Goal: Transaction & Acquisition: Purchase product/service

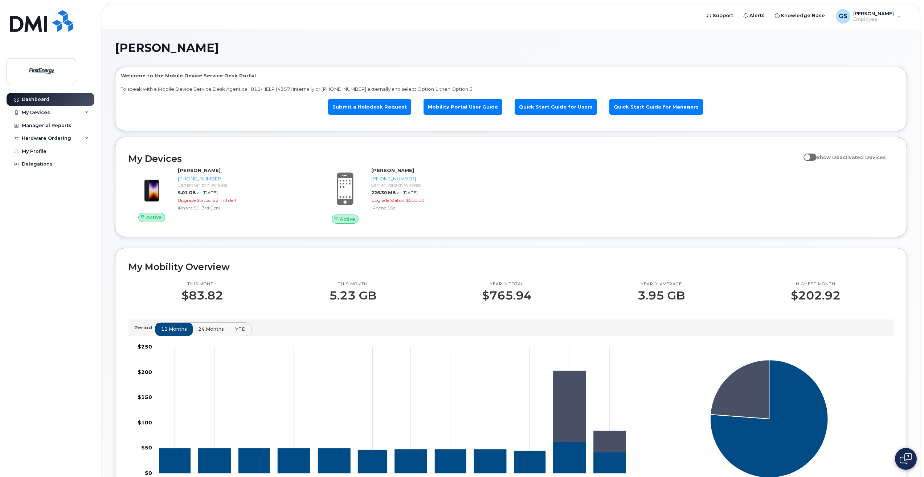
click at [812, 159] on span at bounding box center [810, 157] width 13 height 7
click at [809, 156] on input "Show Deactivated Devices" at bounding box center [807, 153] width 6 height 6
checkbox input "true"
drag, startPoint x: 211, startPoint y: 137, endPoint x: 217, endPoint y: 115, distance: 22.7
click at [212, 132] on div "Glen Siegal Welcome to the Mobile Device Service Desk Portal To speak with a Mo…" at bounding box center [511, 370] width 792 height 657
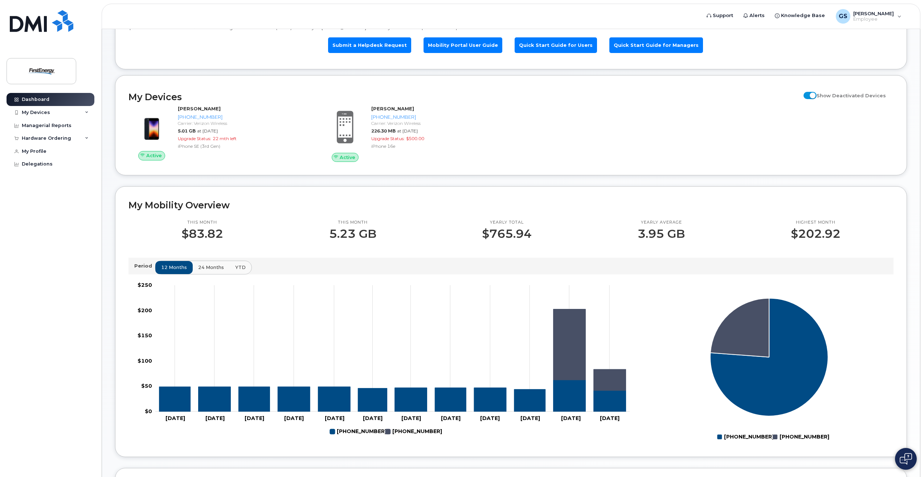
scroll to position [73, 0]
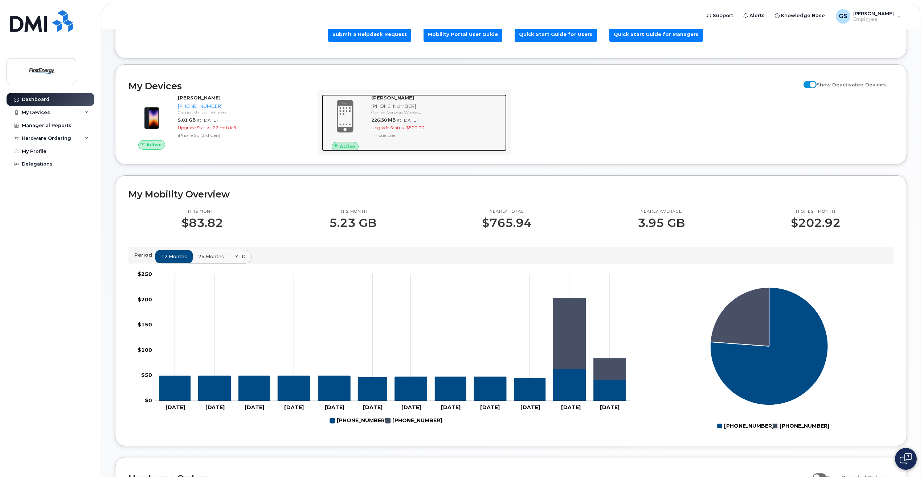
click at [385, 112] on div "Carrier: Verizon Wireless" at bounding box center [437, 112] width 132 height 6
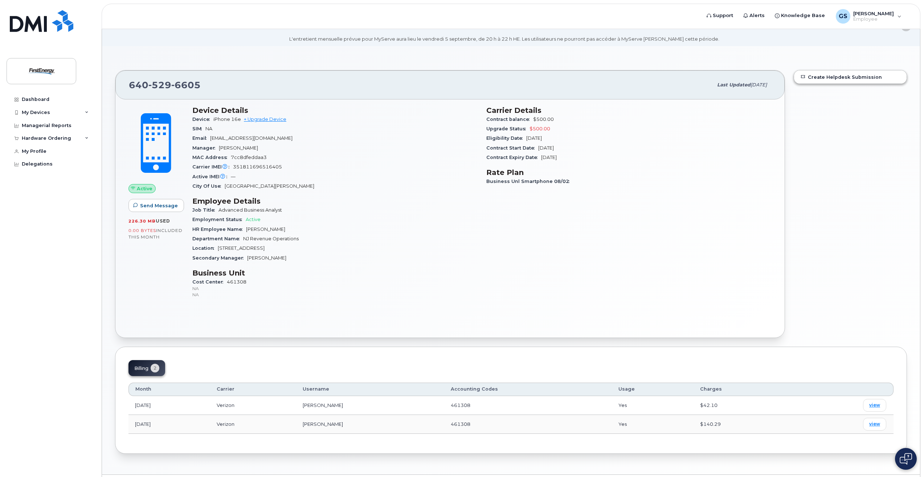
scroll to position [41, 0]
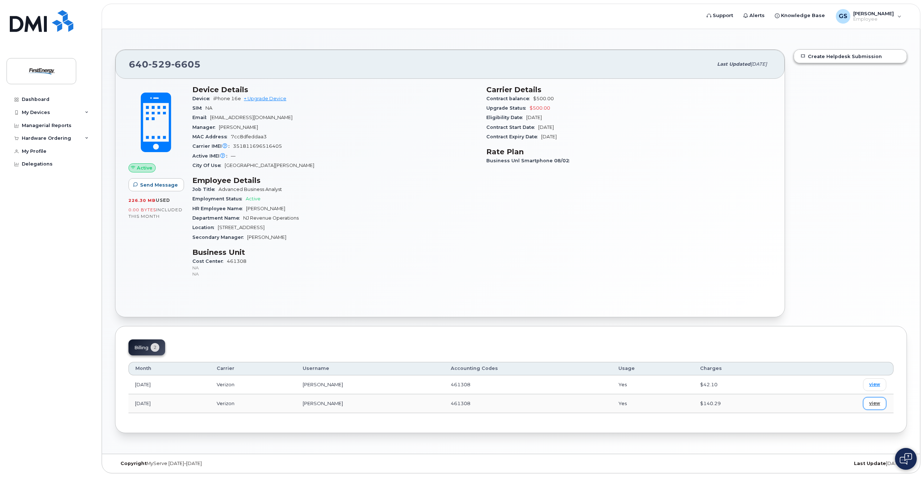
click at [875, 406] on span "view" at bounding box center [874, 403] width 11 height 7
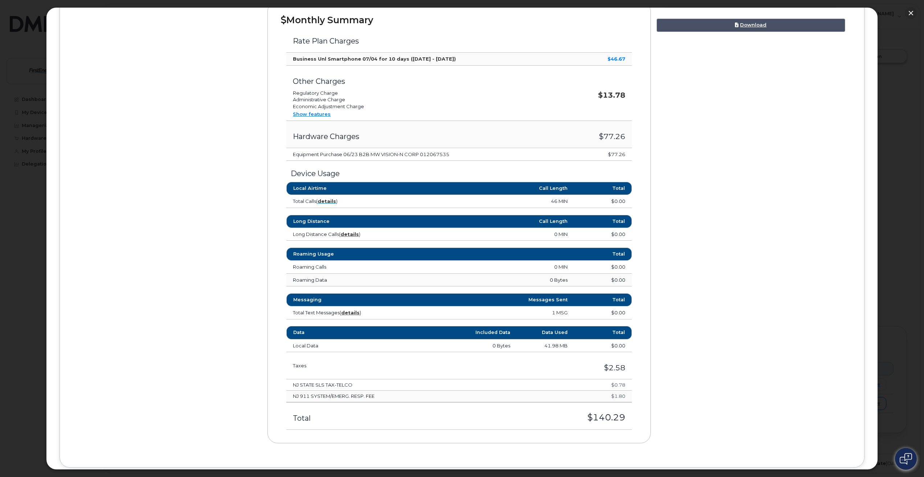
scroll to position [290, 0]
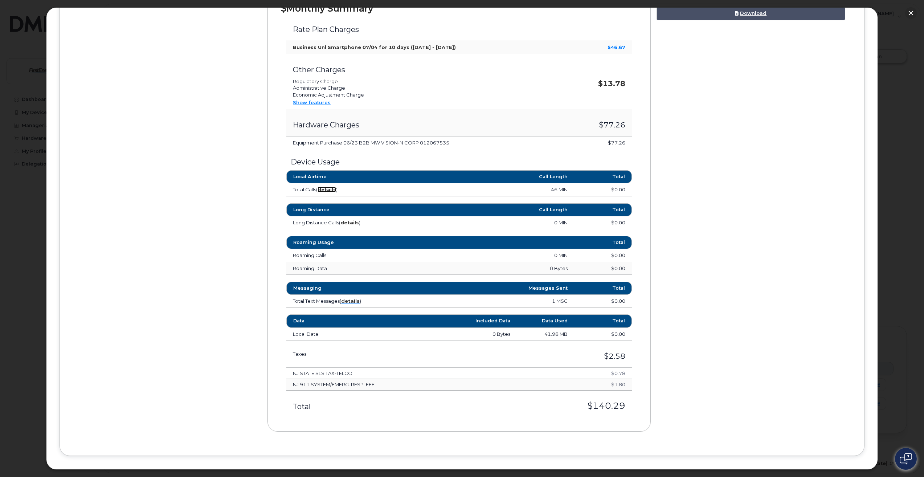
click at [326, 188] on strong "details" at bounding box center [327, 190] width 19 height 6
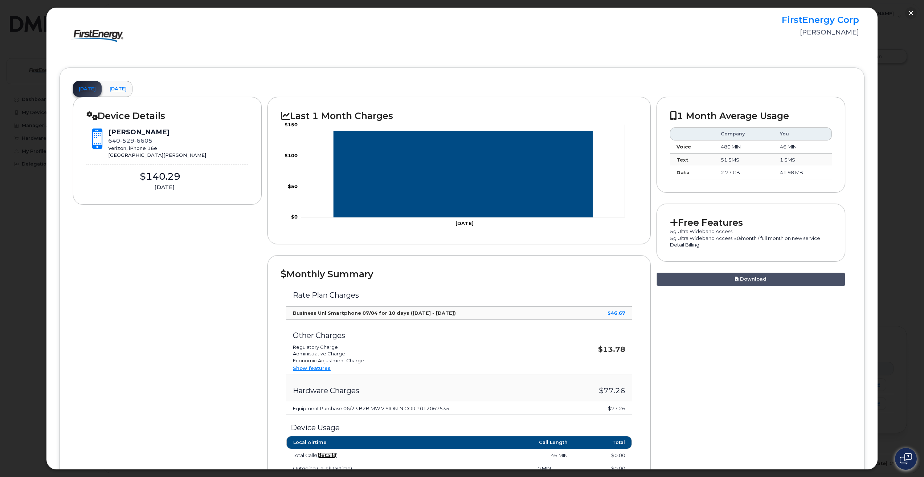
scroll to position [0, 0]
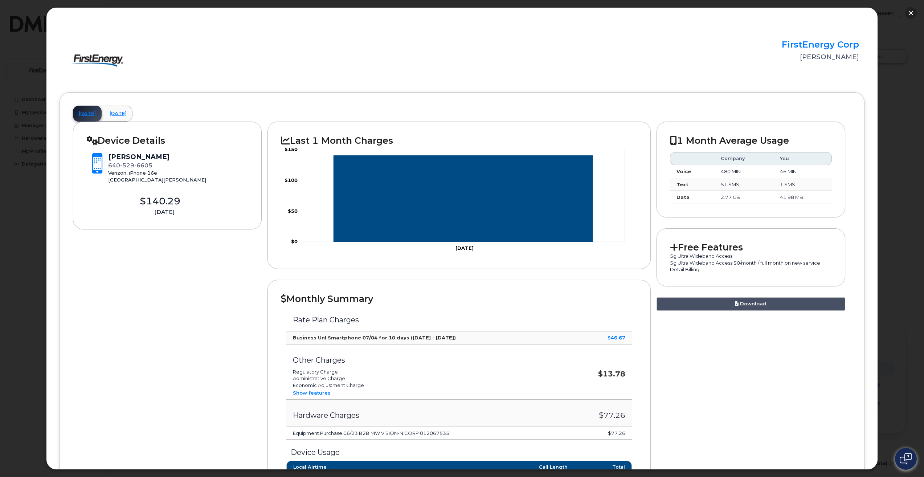
click at [916, 14] on button "button" at bounding box center [911, 13] width 12 height 12
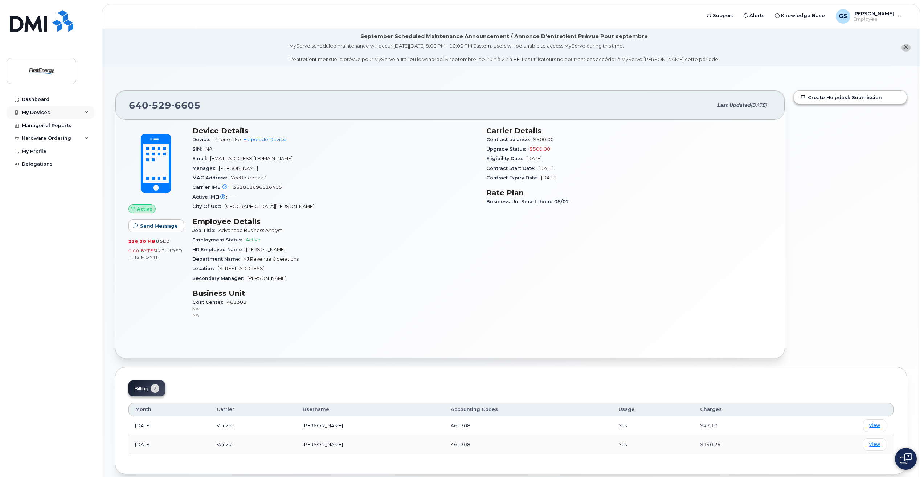
click at [89, 109] on div "My Devices" at bounding box center [51, 112] width 88 height 13
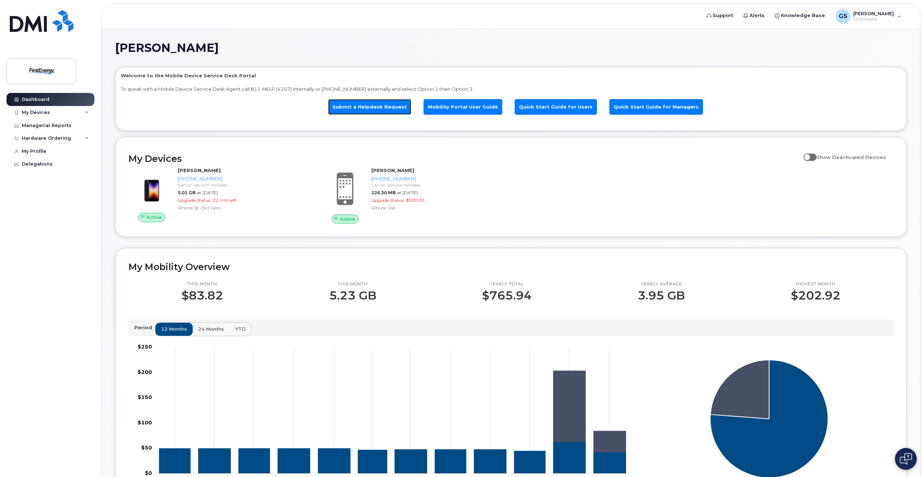
click at [371, 109] on link "Submit a Helpdesk Request" at bounding box center [369, 107] width 83 height 16
click at [66, 140] on div "Hardware Ordering" at bounding box center [46, 138] width 49 height 6
click at [38, 169] on link "New Order" at bounding box center [56, 166] width 75 height 14
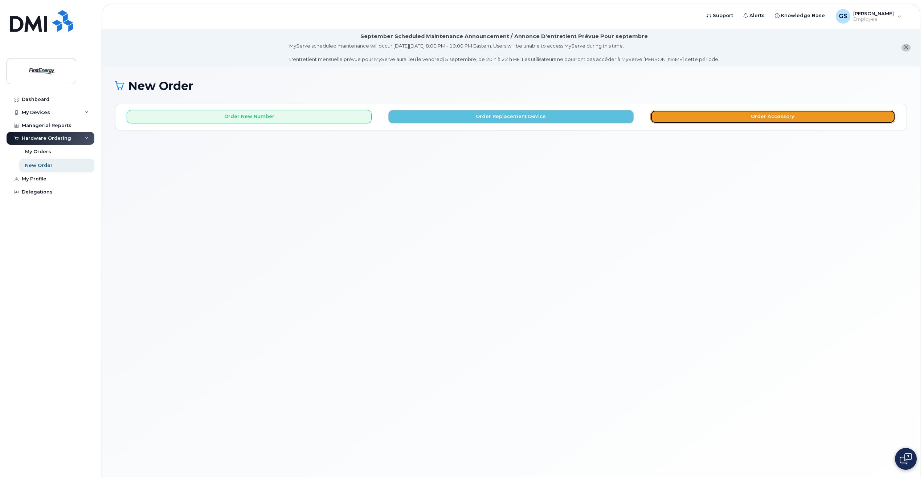
click at [741, 118] on button "Order Accessory" at bounding box center [772, 116] width 245 height 13
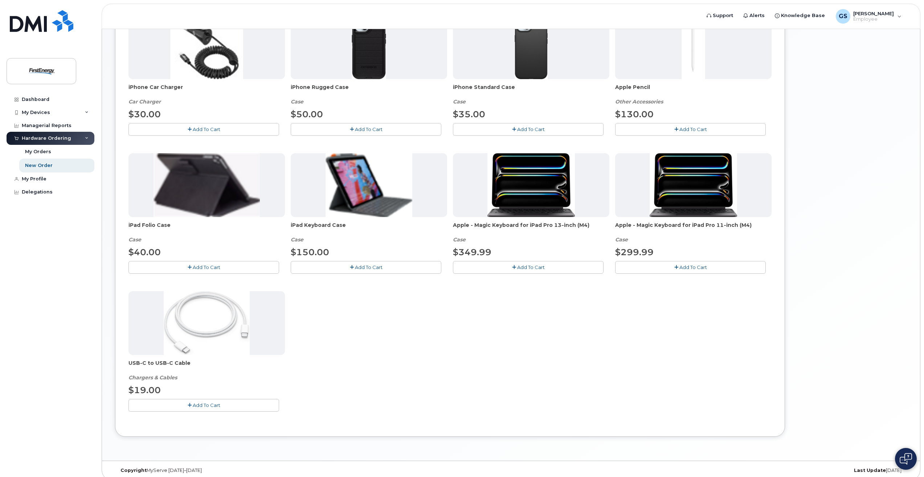
scroll to position [192, 0]
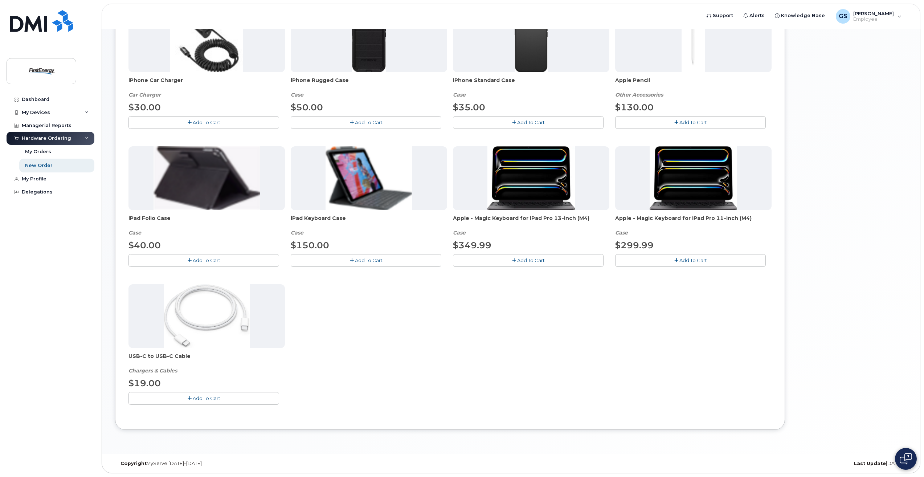
click at [816, 282] on div "Your Cart is Empty! Choose product from the left side and you will see the new …" at bounding box center [849, 176] width 116 height 530
click at [199, 397] on span "Add To Cart" at bounding box center [207, 398] width 28 height 6
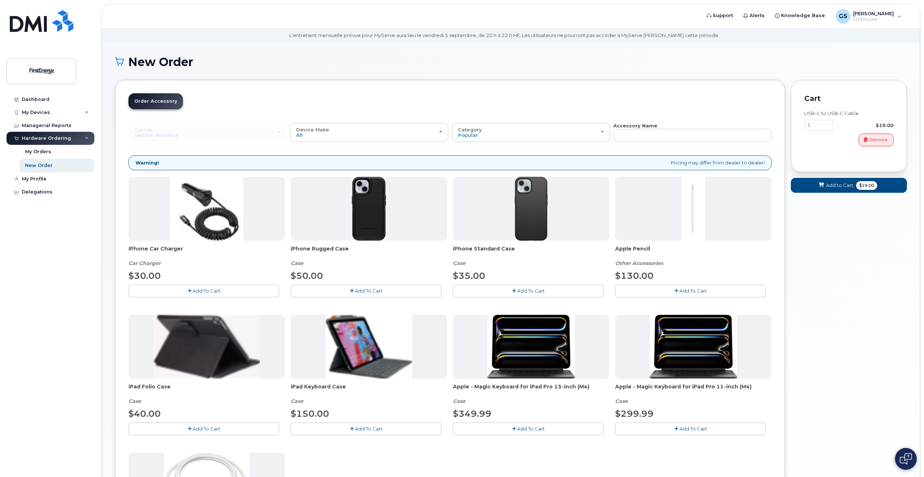
scroll to position [0, 0]
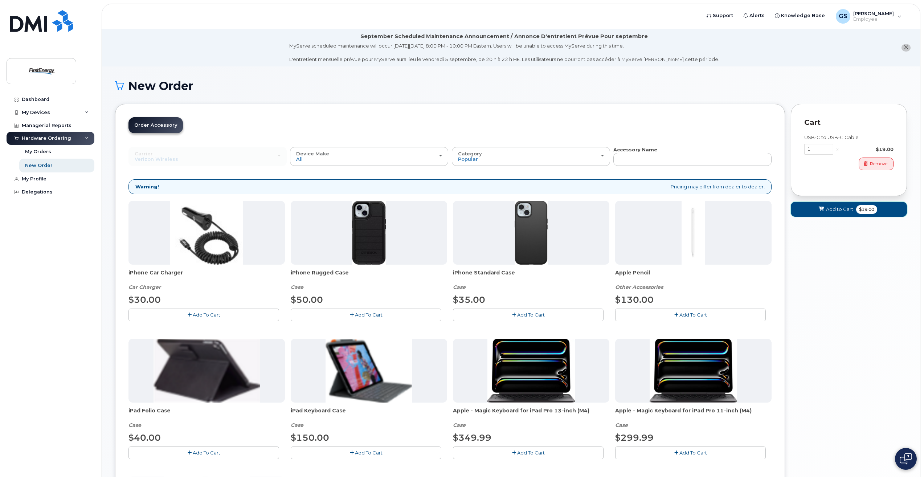
click at [867, 211] on span "$19.00" at bounding box center [866, 209] width 21 height 9
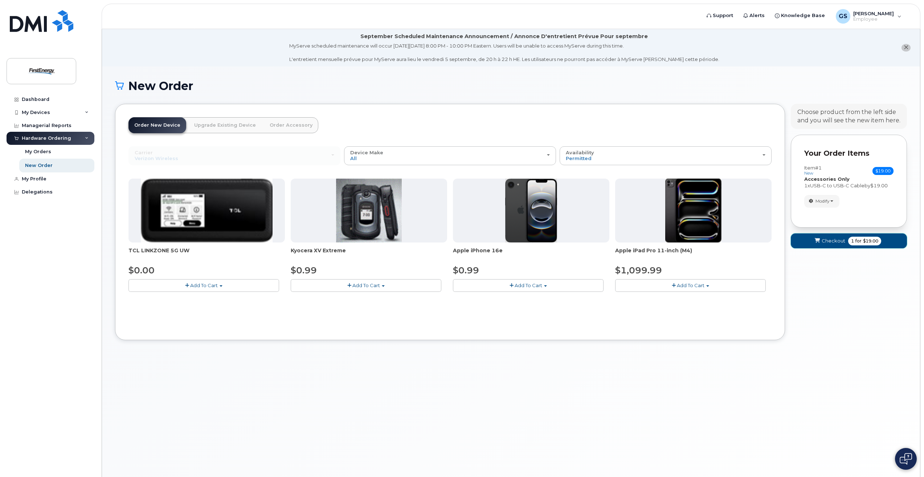
click at [853, 243] on span "1" at bounding box center [852, 241] width 3 height 7
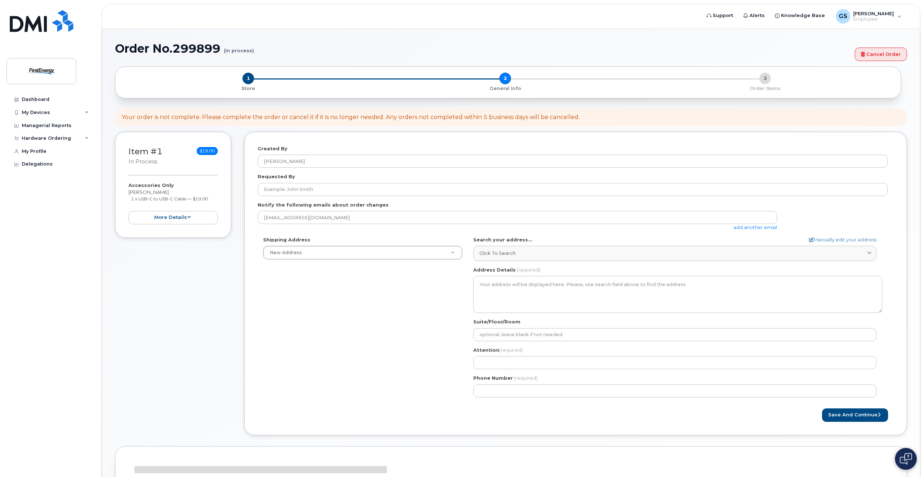
select select
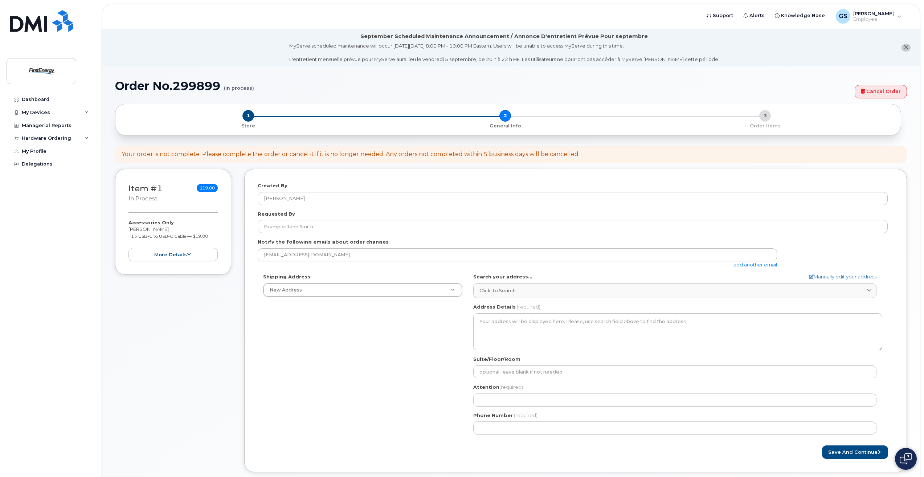
click at [880, 280] on div "Search your address... Manually edit your address Click to search No available …" at bounding box center [677, 285] width 409 height 25
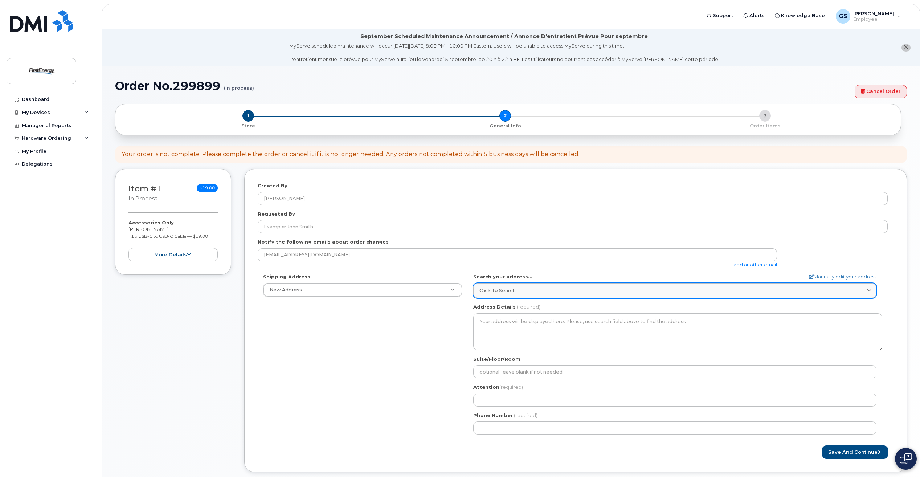
click at [862, 287] on div "Click to search" at bounding box center [674, 290] width 391 height 7
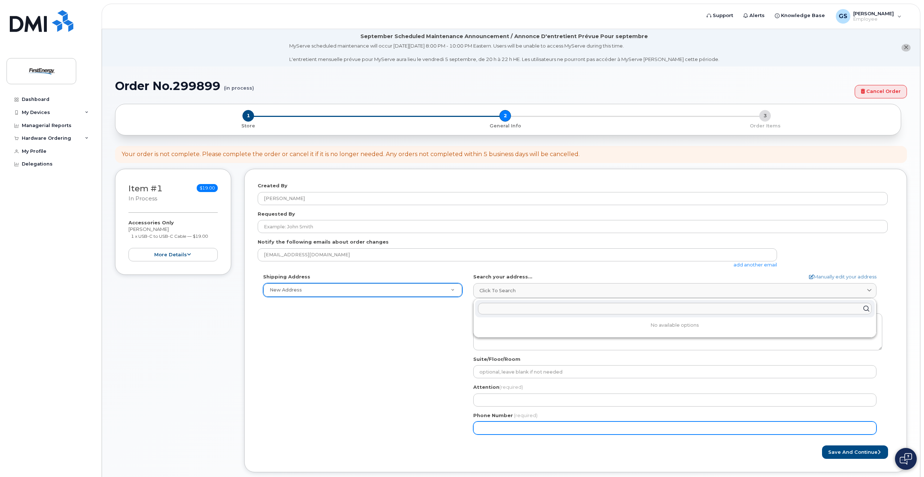
click at [327, 388] on div "Shipping Address New Address New Address 3 Woodvale Dr AB Search your address..…" at bounding box center [573, 356] width 630 height 167
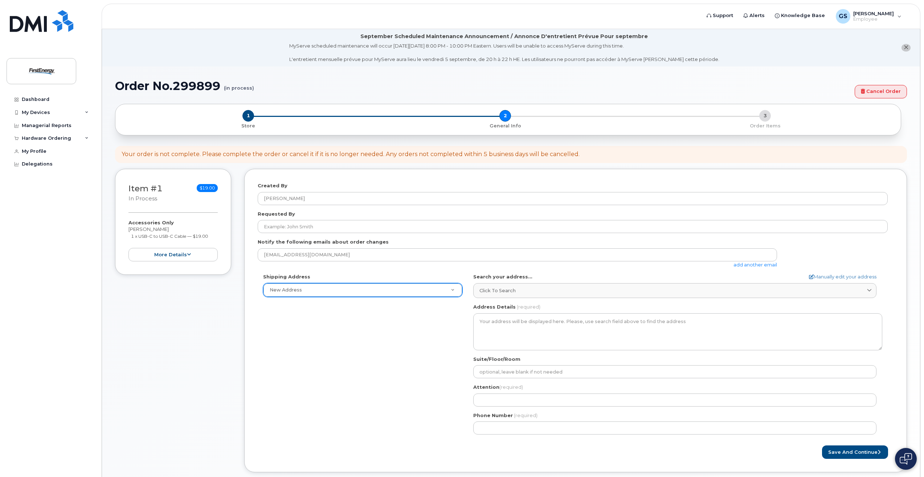
click at [717, 281] on div "Search your address... Manually edit your address Click to search No available …" at bounding box center [677, 285] width 409 height 25
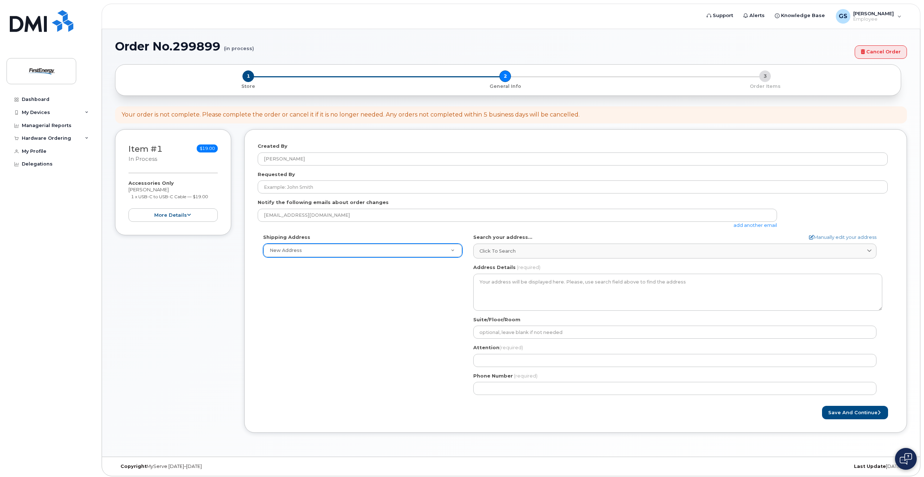
scroll to position [42, 0]
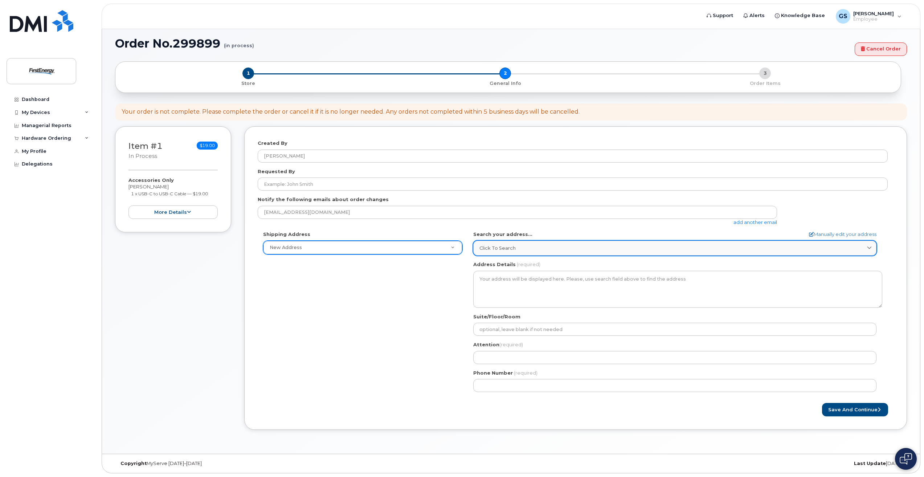
click at [868, 245] on span at bounding box center [869, 248] width 7 height 7
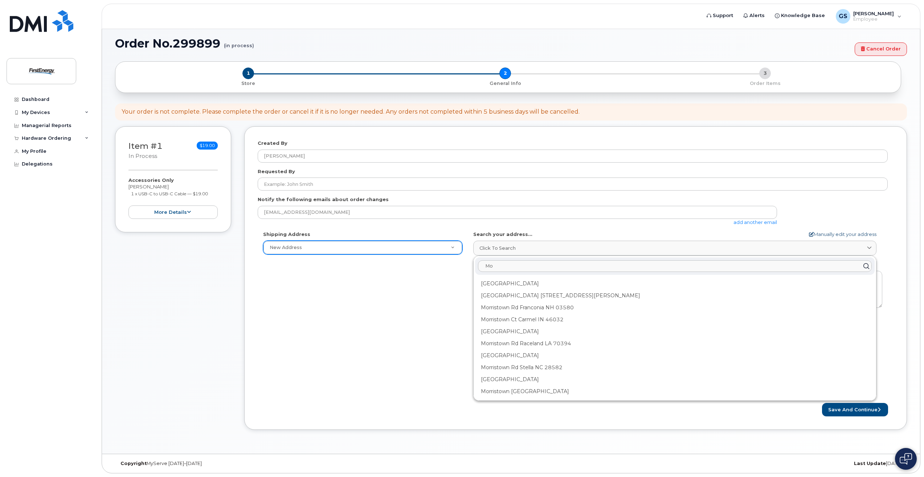
type input "M"
type input "300 madison ave m"
click at [526, 285] on div "300 Madison Ave Morristown NJ 07960" at bounding box center [675, 284] width 400 height 12
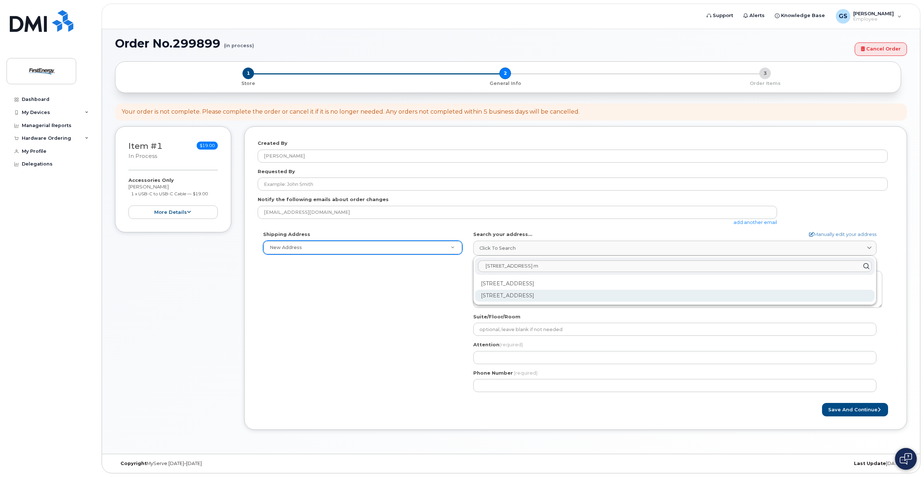
click at [502, 294] on div "300 Madison Ave Ste B Morristown NJ 07960-6169" at bounding box center [675, 296] width 400 height 12
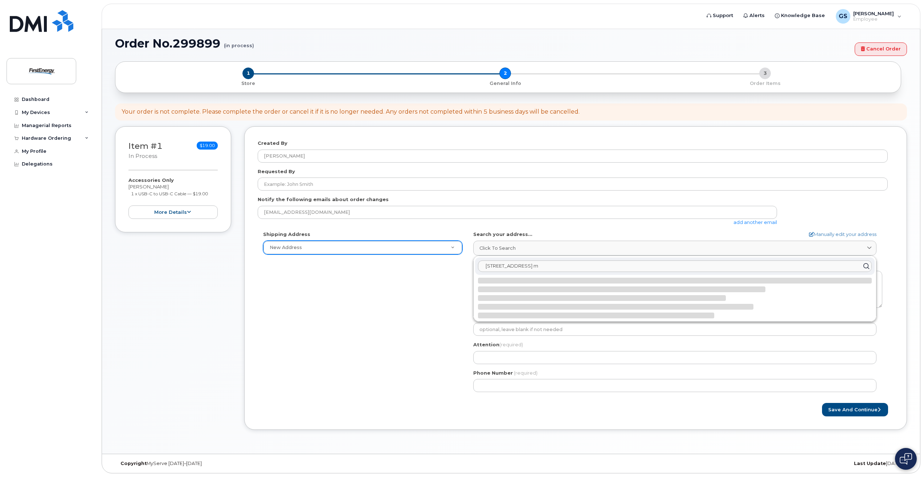
select select
type textarea "300 Madison Ave Ste B MORRISTOWN NJ 07960-6169 UNITED STATES"
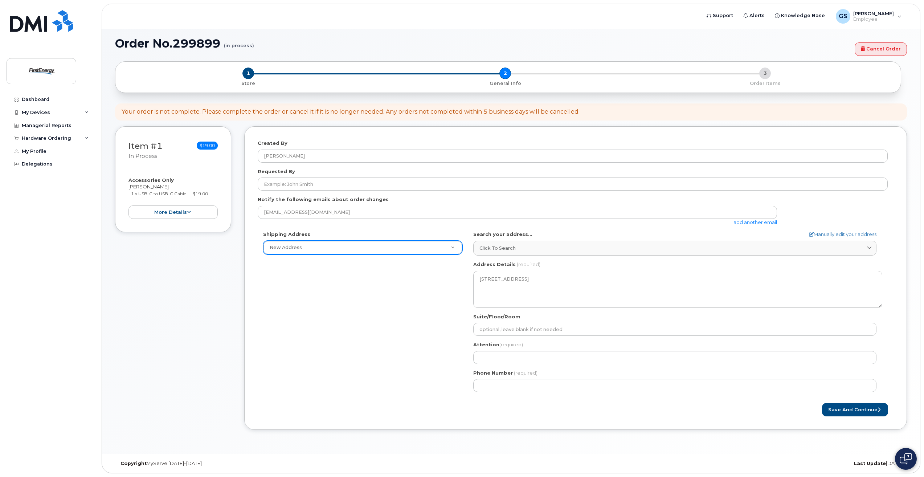
click at [424, 298] on div "Shipping Address New Address New Address 3 Woodvale Dr NJ Morristown Search you…" at bounding box center [573, 314] width 630 height 167
click at [437, 324] on div "Shipping Address New Address New Address 3 Woodvale Dr NJ Morristown Search you…" at bounding box center [573, 314] width 630 height 167
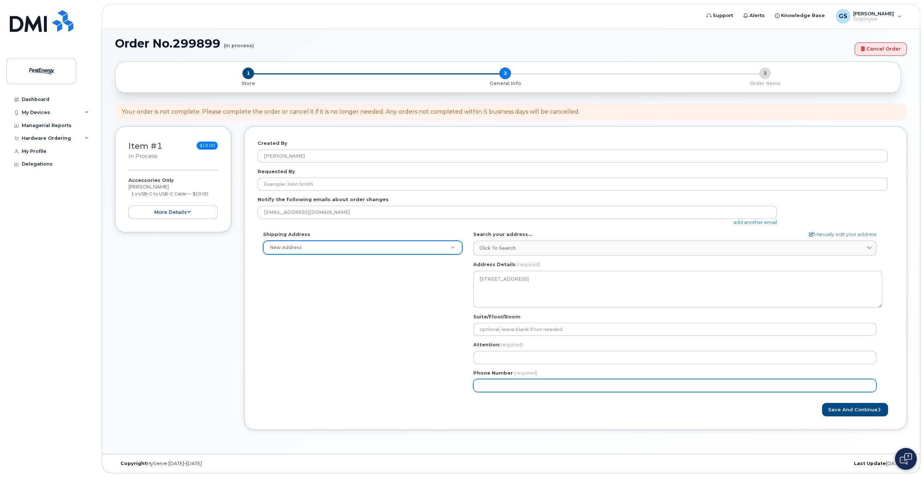
click at [505, 383] on input "Phone Number" at bounding box center [674, 385] width 403 height 13
type input "732966639"
select select
type input "7329666391"
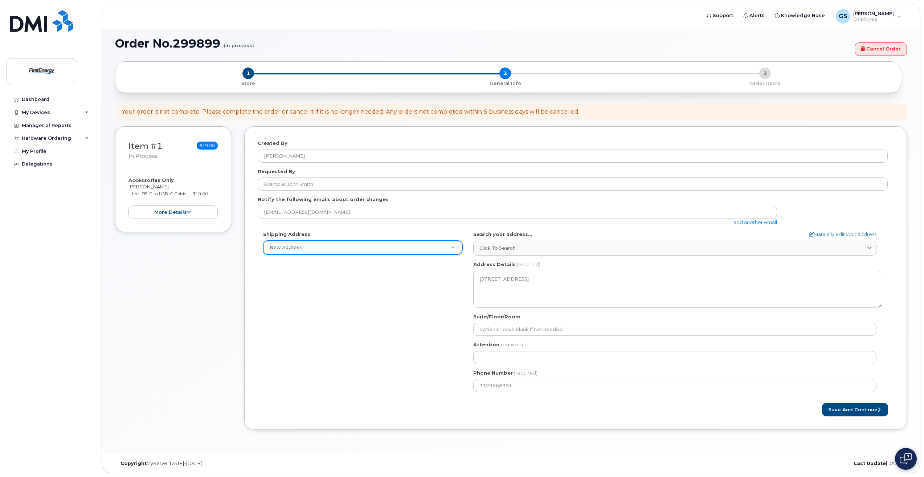
click at [510, 350] on div "Attention (required)" at bounding box center [677, 352] width 409 height 23
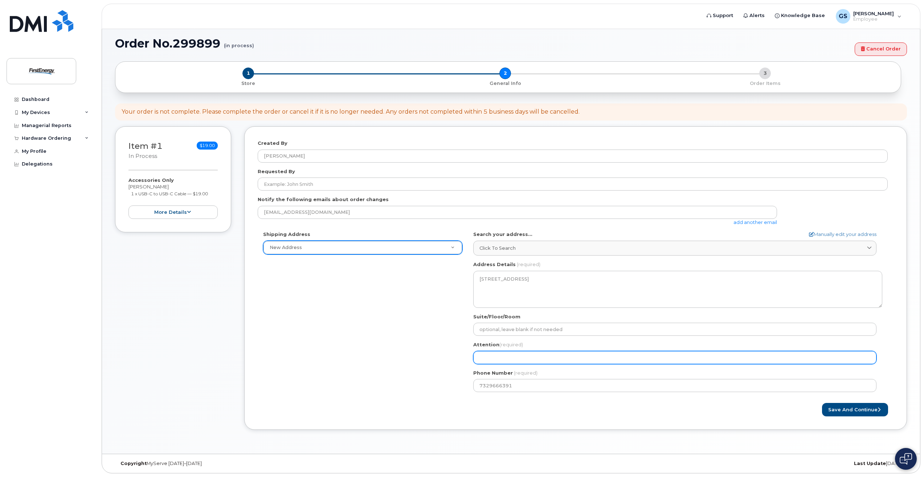
click at [486, 352] on input "Attention (required)" at bounding box center [674, 357] width 403 height 13
select select
type input "G"
select select
type input "Gl"
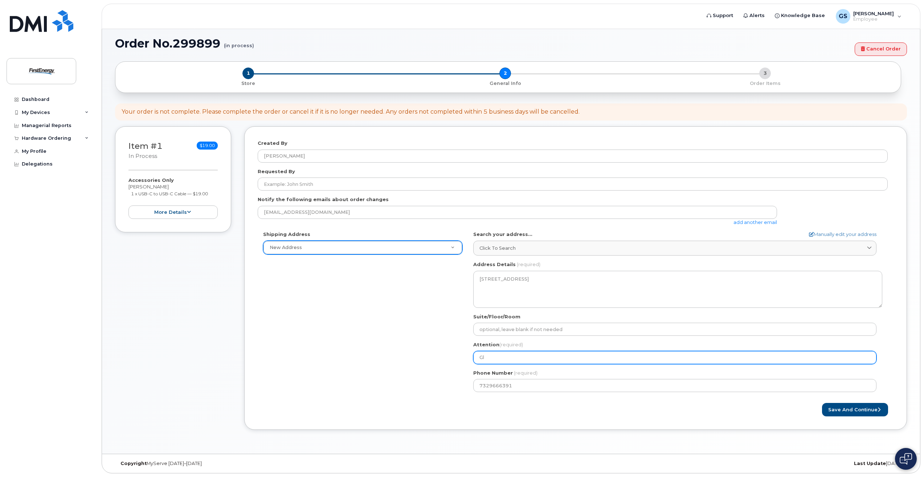
select select
type input "Gle"
select select
type input "Glen"
select select
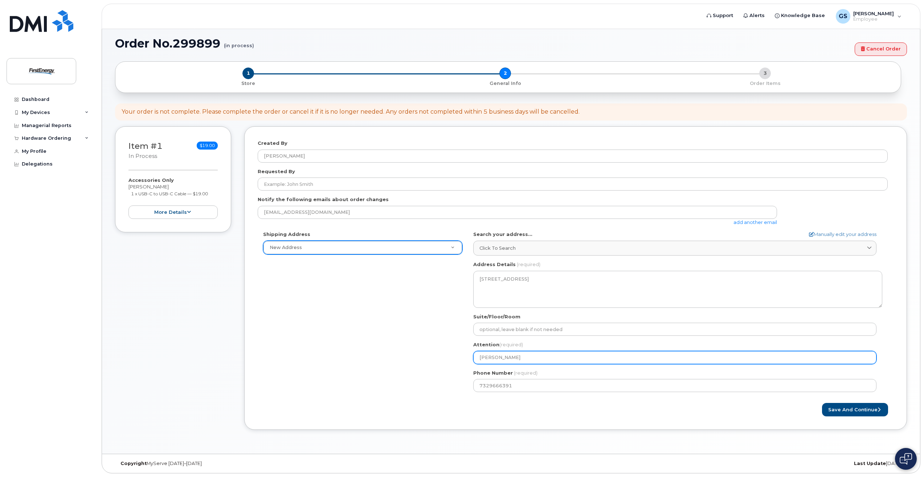
type input "Glen S"
select select
type input "Glen Si"
select select
type input "Glen Sie"
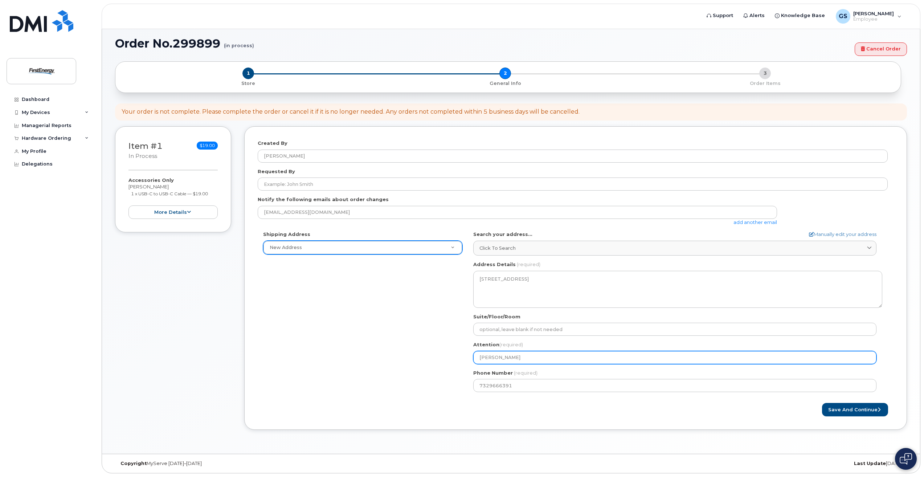
select select
type input "Glen Sieg"
select select
type input "Glen Siega"
select select
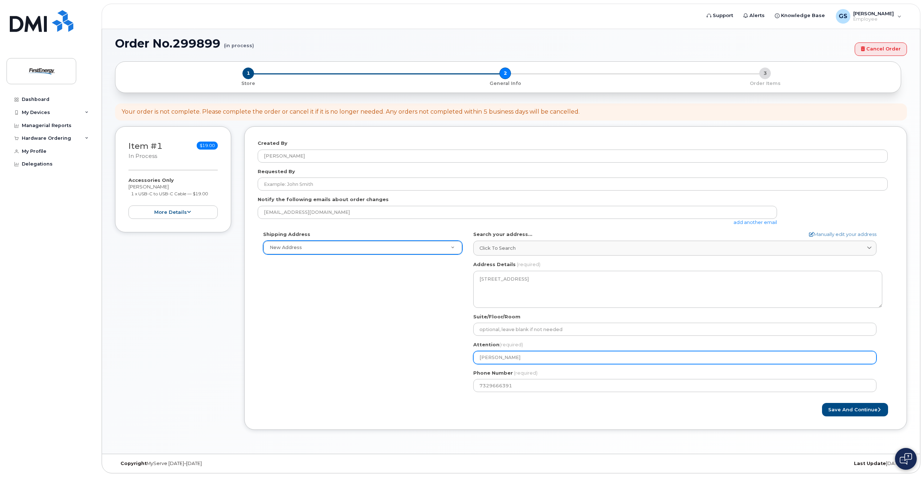
type input "[PERSON_NAME]"
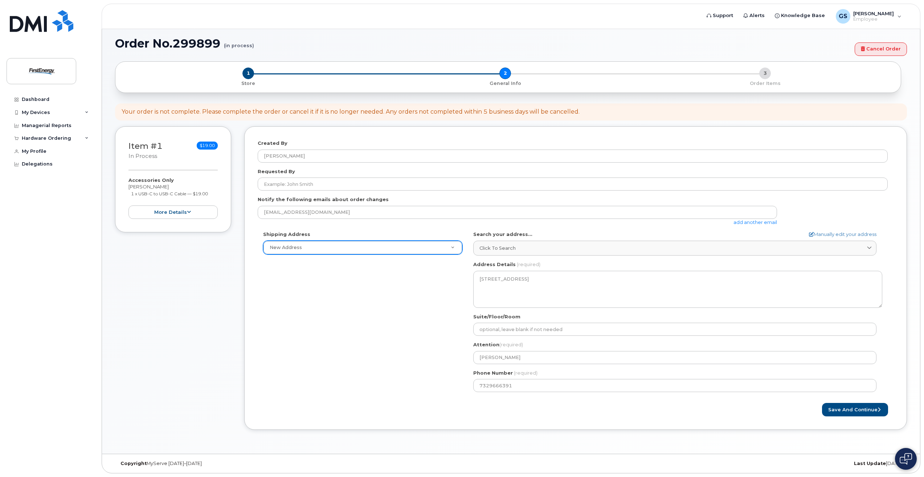
click at [405, 339] on div "Shipping Address New Address New Address 3 Woodvale Dr NJ Morristown Search you…" at bounding box center [573, 314] width 630 height 167
click at [833, 414] on button "Save and Continue" at bounding box center [855, 409] width 66 height 13
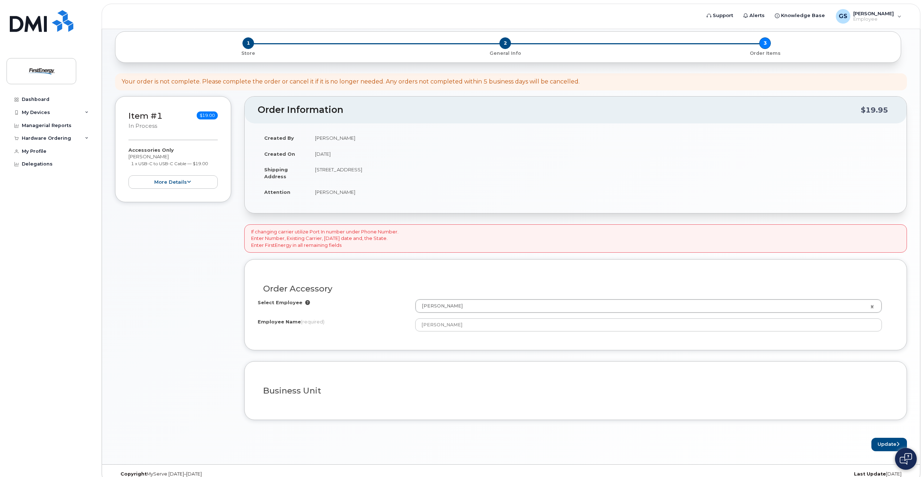
scroll to position [83, 0]
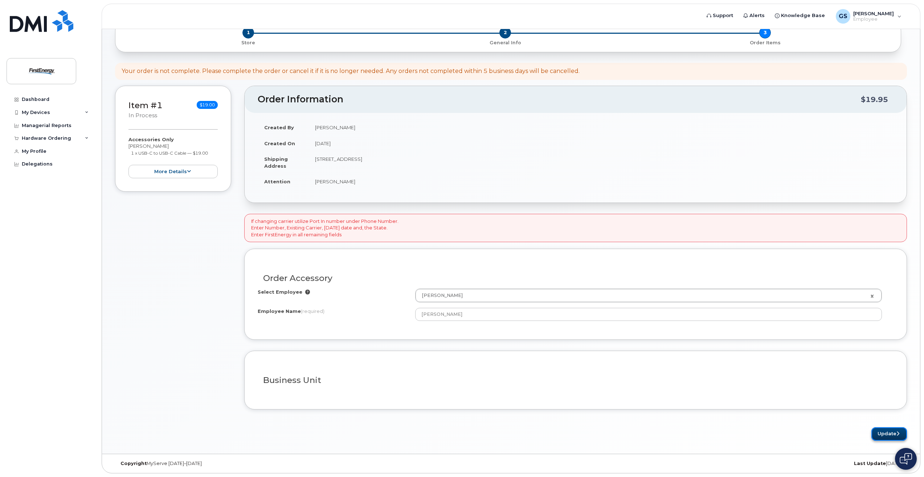
click at [895, 434] on button "Update" at bounding box center [889, 433] width 36 height 13
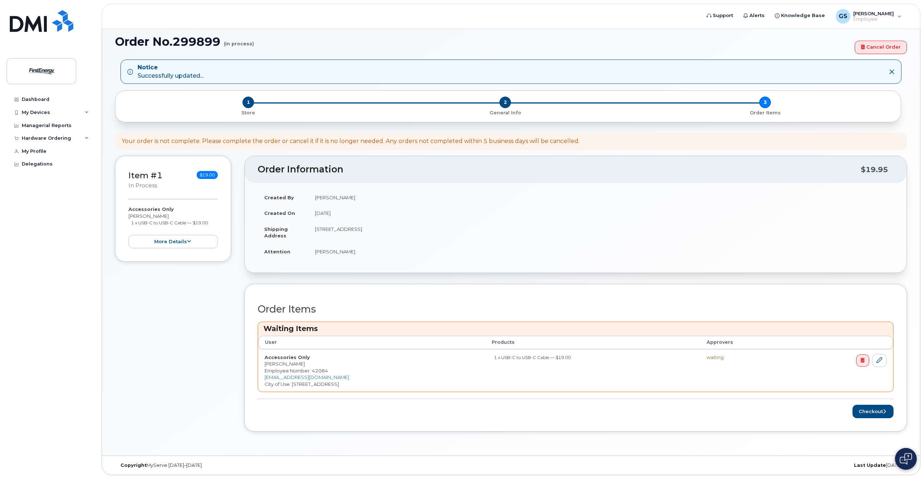
scroll to position [46, 0]
click at [861, 409] on button "Checkout" at bounding box center [873, 409] width 41 height 13
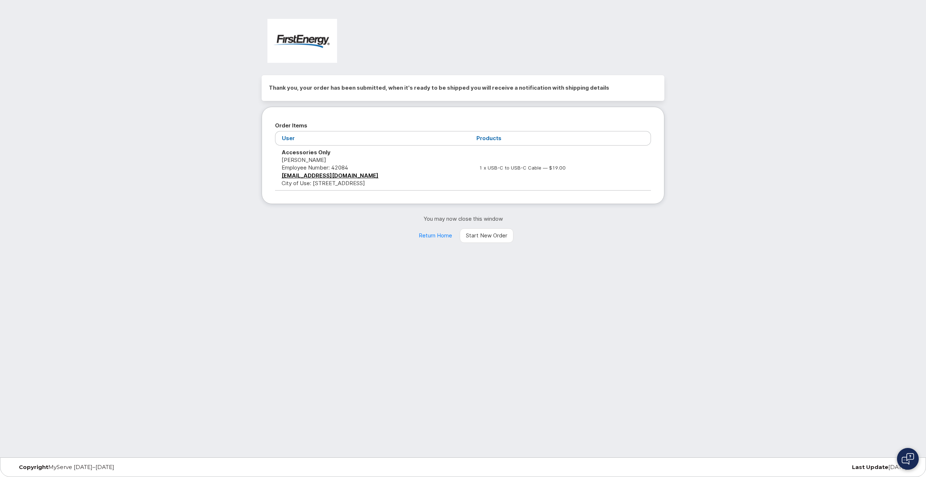
drag, startPoint x: 416, startPoint y: 250, endPoint x: 414, endPoint y: 247, distance: 3.9
click at [416, 249] on div "Thank you, your order has been submitted, when it's ready to be shipped you wil…" at bounding box center [463, 228] width 926 height 457
click at [437, 236] on link "Return Home" at bounding box center [436, 235] width 46 height 15
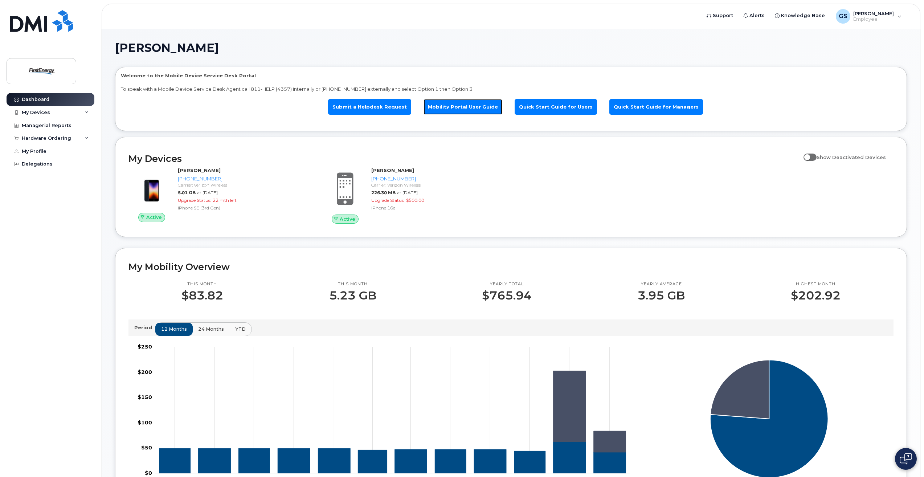
click at [466, 101] on link "Mobility Portal User Guide" at bounding box center [463, 107] width 79 height 16
